Goal: Transaction & Acquisition: Download file/media

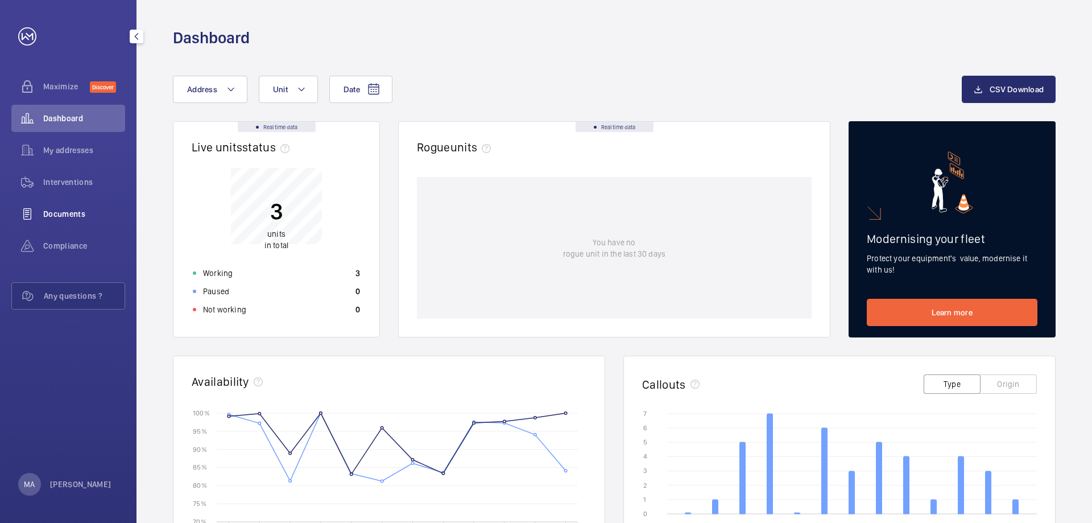
click at [59, 210] on span "Documents" at bounding box center [84, 213] width 82 height 11
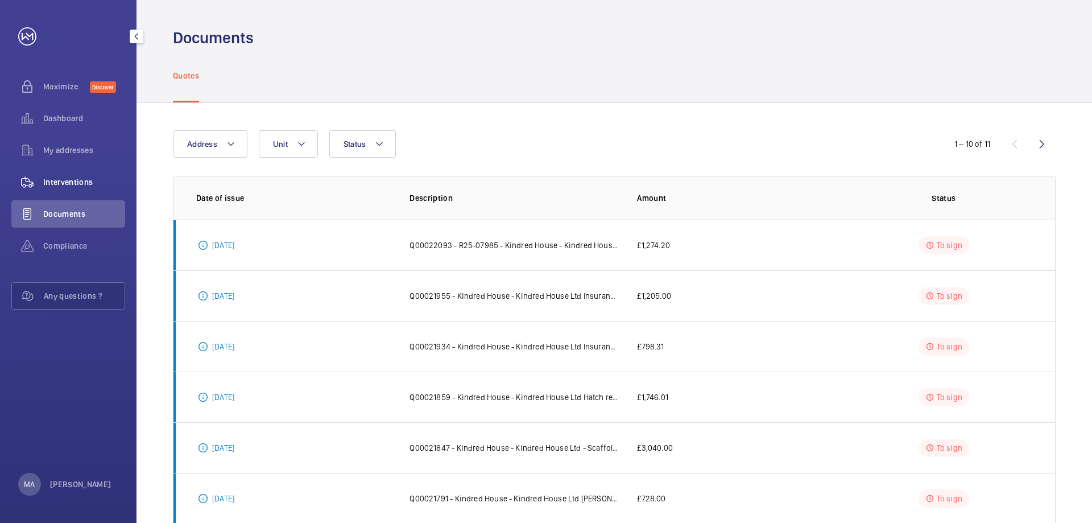
click at [80, 180] on span "Interventions" at bounding box center [84, 181] width 82 height 11
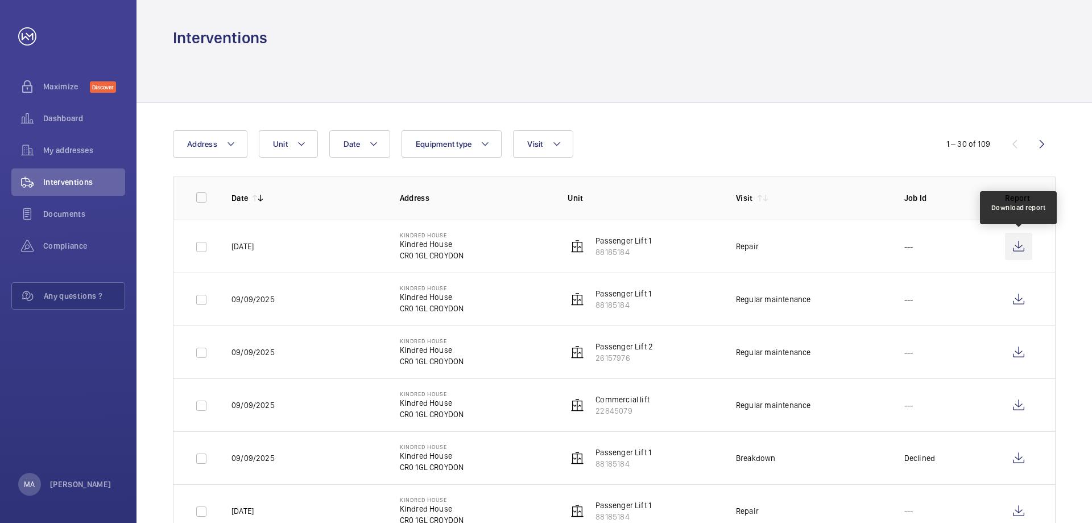
click at [1018, 249] on wm-front-icon-button at bounding box center [1018, 246] width 27 height 27
